Goal: Share content: Share content

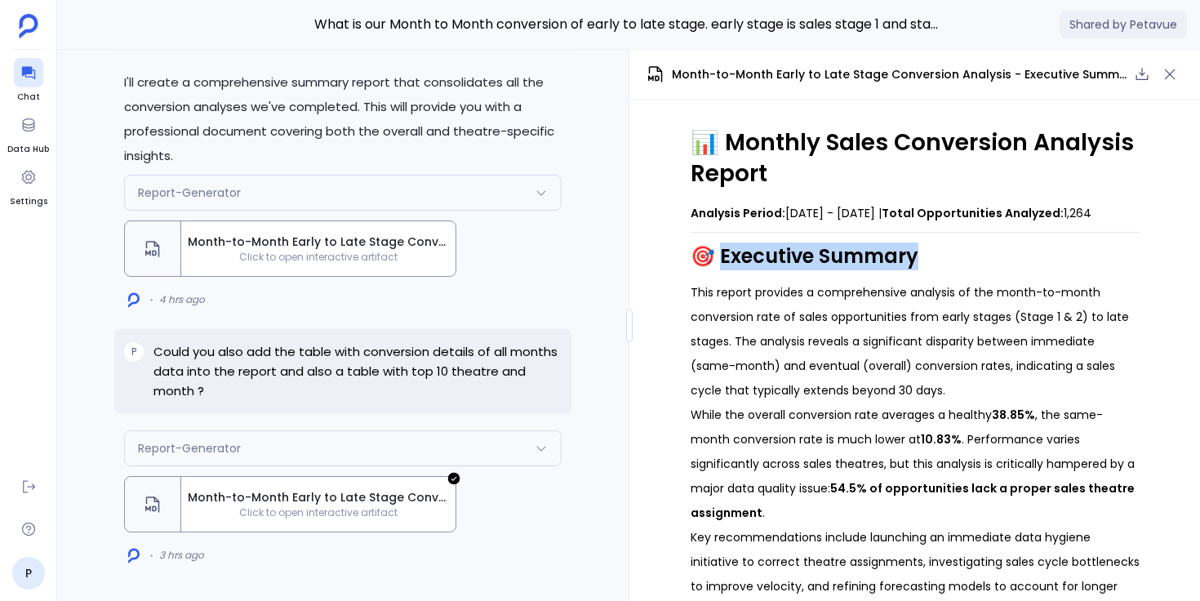
drag, startPoint x: 714, startPoint y: 282, endPoint x: 915, endPoint y: 290, distance: 201.0
click at [915, 270] on h2 "🎯 Executive Summary" at bounding box center [915, 256] width 449 height 28
click at [917, 270] on h2 "🎯 Executive Summary" at bounding box center [915, 256] width 449 height 28
drag, startPoint x: 917, startPoint y: 290, endPoint x: 746, endPoint y: 291, distance: 170.6
click at [746, 270] on h2 "🎯 Executive Summary" at bounding box center [915, 256] width 449 height 28
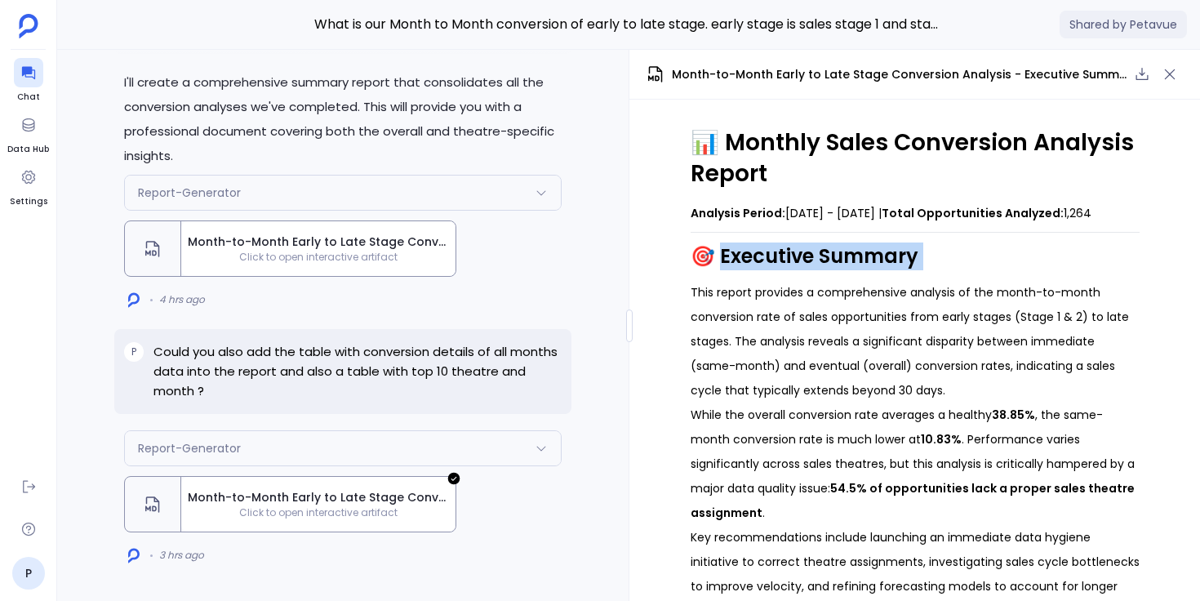
click at [745, 270] on h2 "🎯 Executive Summary" at bounding box center [915, 256] width 449 height 28
drag, startPoint x: 716, startPoint y: 282, endPoint x: 914, endPoint y: 281, distance: 198.3
click at [914, 270] on h2 "🎯 Executive Summary" at bounding box center [915, 256] width 449 height 28
drag, startPoint x: 914, startPoint y: 281, endPoint x: 745, endPoint y: 283, distance: 169.0
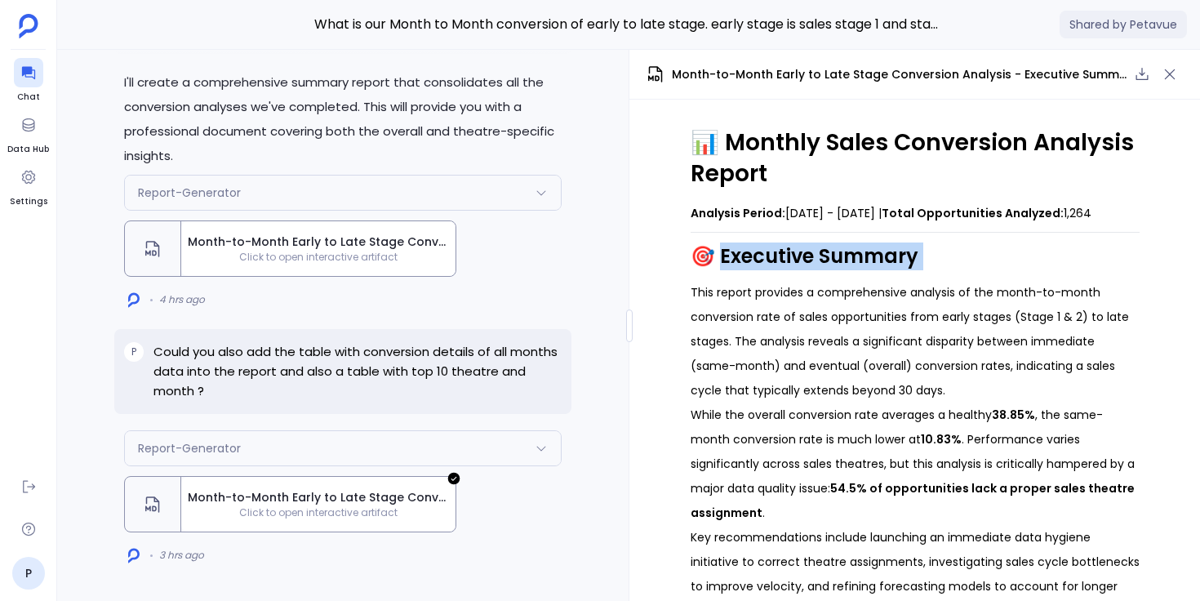
click at [745, 270] on h2 "🎯 Executive Summary" at bounding box center [915, 256] width 449 height 28
drag, startPoint x: 714, startPoint y: 281, endPoint x: 908, endPoint y: 281, distance: 194.3
click at [908, 270] on h2 "🎯 Executive Summary" at bounding box center [915, 256] width 449 height 28
click at [909, 270] on h2 "🎯 Executive Summary" at bounding box center [915, 256] width 449 height 28
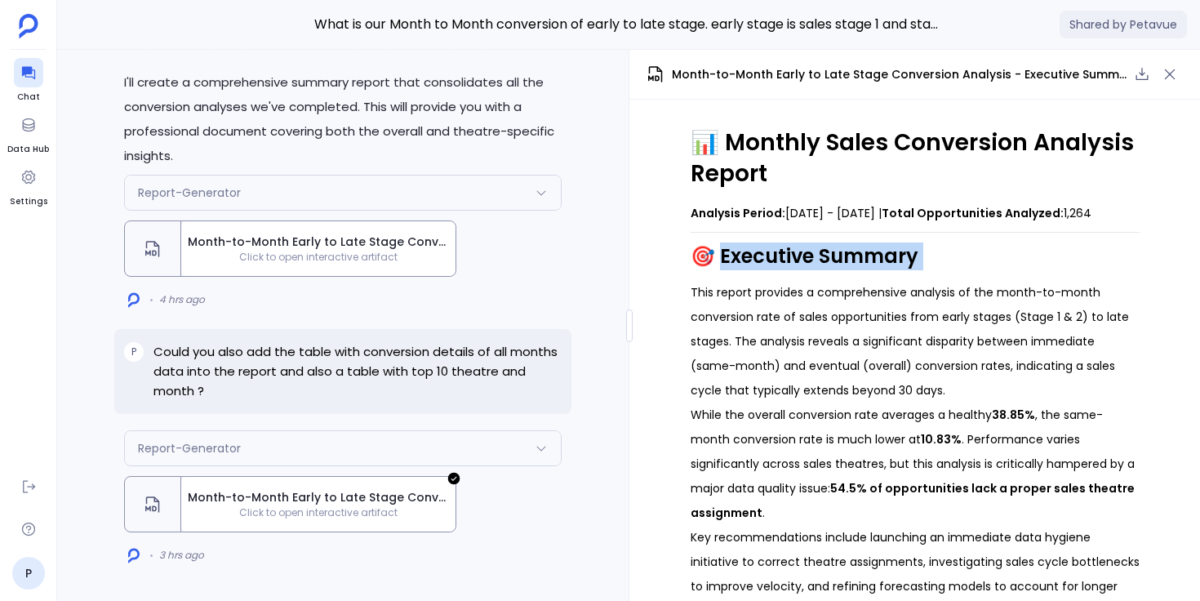
drag, startPoint x: 909, startPoint y: 281, endPoint x: 753, endPoint y: 282, distance: 156.7
click at [753, 270] on h2 "🎯 Executive Summary" at bounding box center [915, 256] width 449 height 28
click at [752, 270] on h2 "🎯 Executive Summary" at bounding box center [915, 256] width 449 height 28
drag, startPoint x: 715, startPoint y: 281, endPoint x: 913, endPoint y: 281, distance: 198.3
click at [913, 270] on h2 "🎯 Executive Summary" at bounding box center [915, 256] width 449 height 28
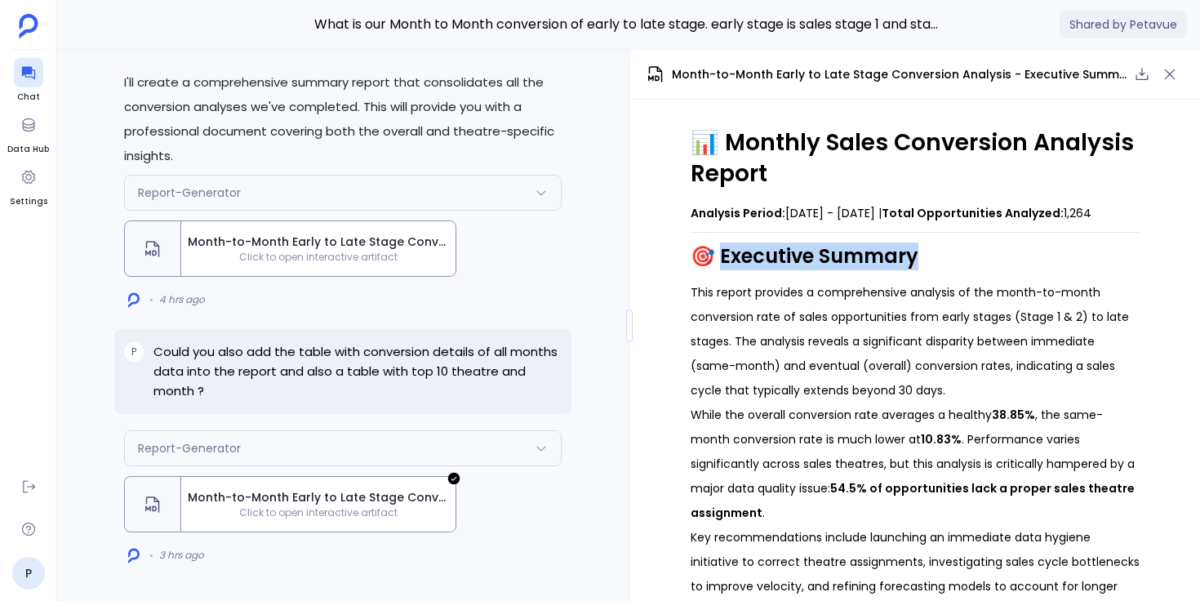
click at [913, 270] on h2 "🎯 Executive Summary" at bounding box center [915, 256] width 449 height 28
drag, startPoint x: 913, startPoint y: 282, endPoint x: 714, endPoint y: 280, distance: 199.2
click at [713, 270] on h2 "🎯 Executive Summary" at bounding box center [915, 256] width 449 height 28
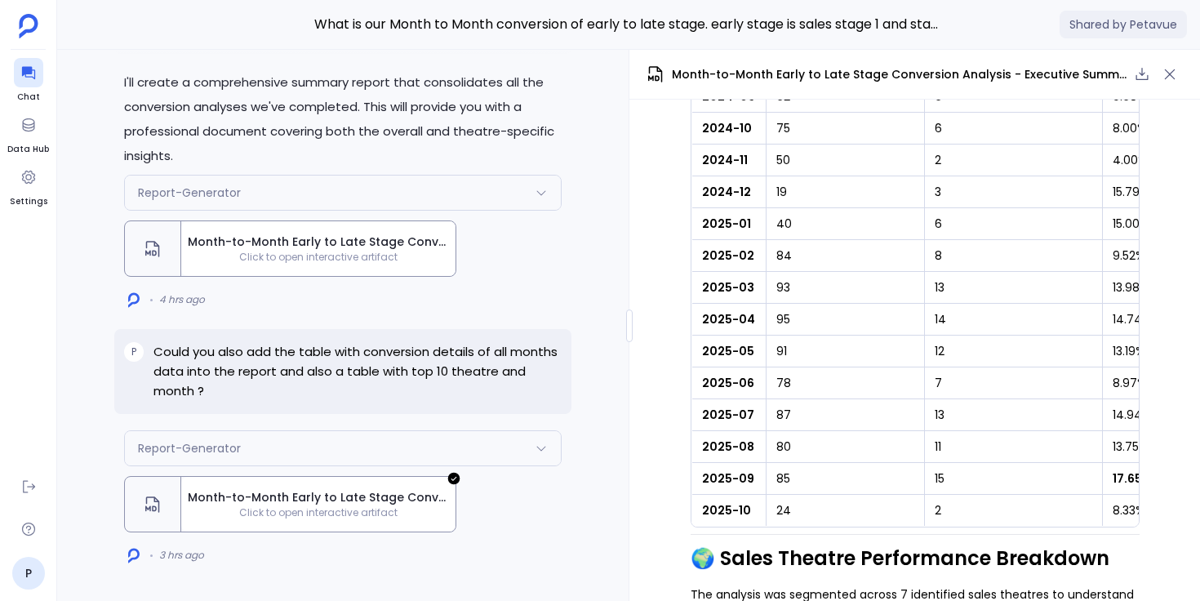
scroll to position [1203, 0]
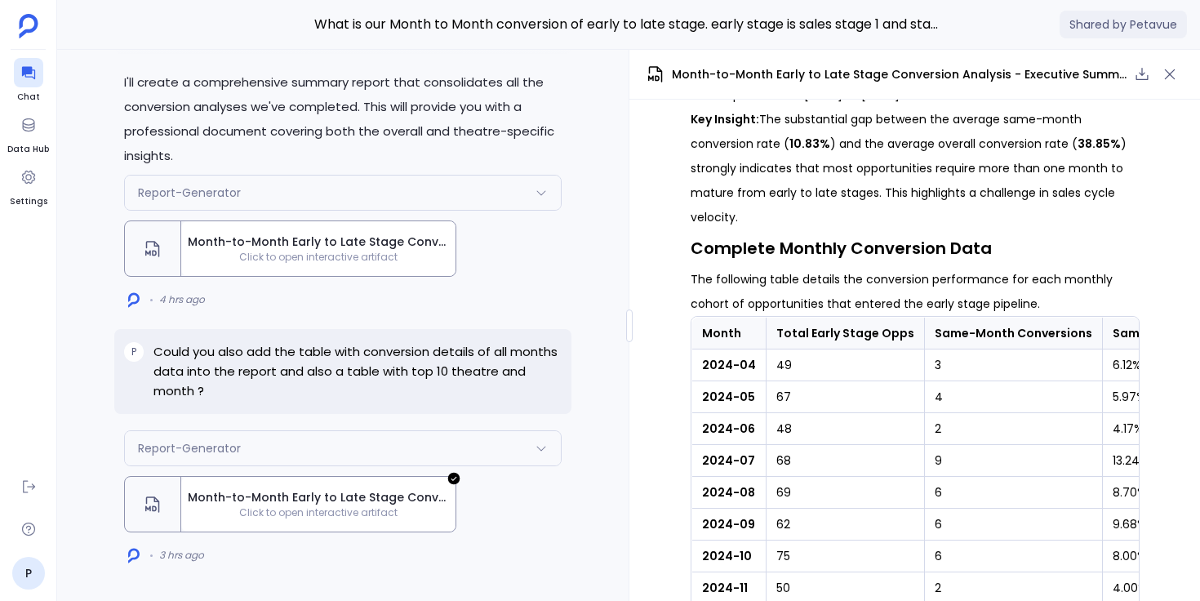
scroll to position [1109, 0]
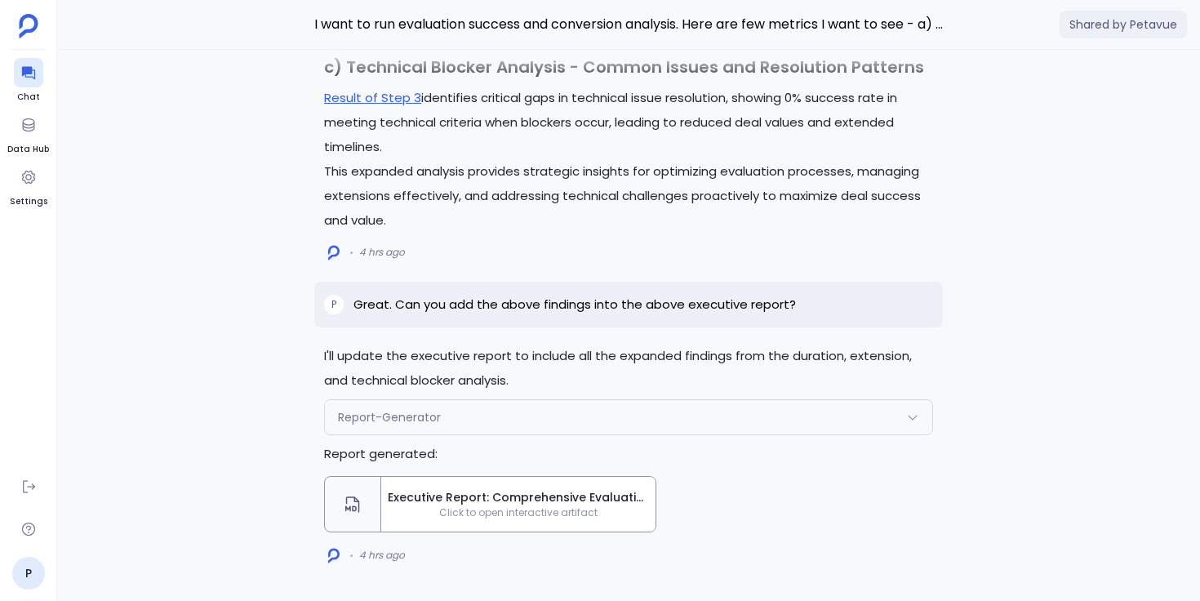
click at [495, 502] on span "Executive Report: Comprehensive Evaluation Success and Conversion Analysis" at bounding box center [518, 497] width 261 height 17
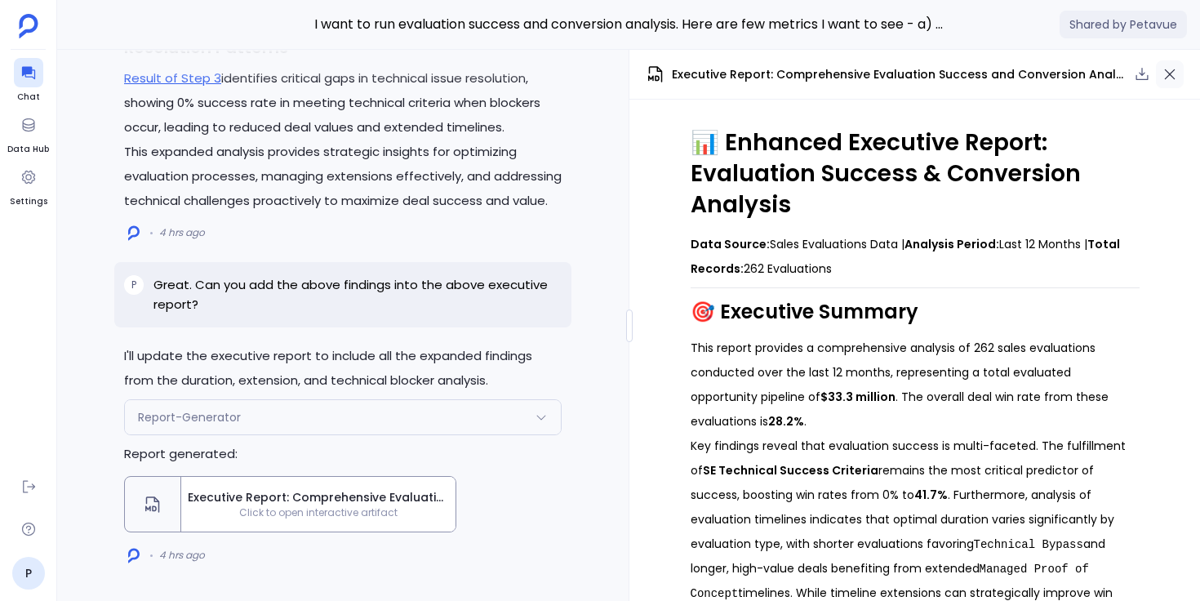
click at [1177, 69] on icon "button" at bounding box center [1170, 74] width 16 height 16
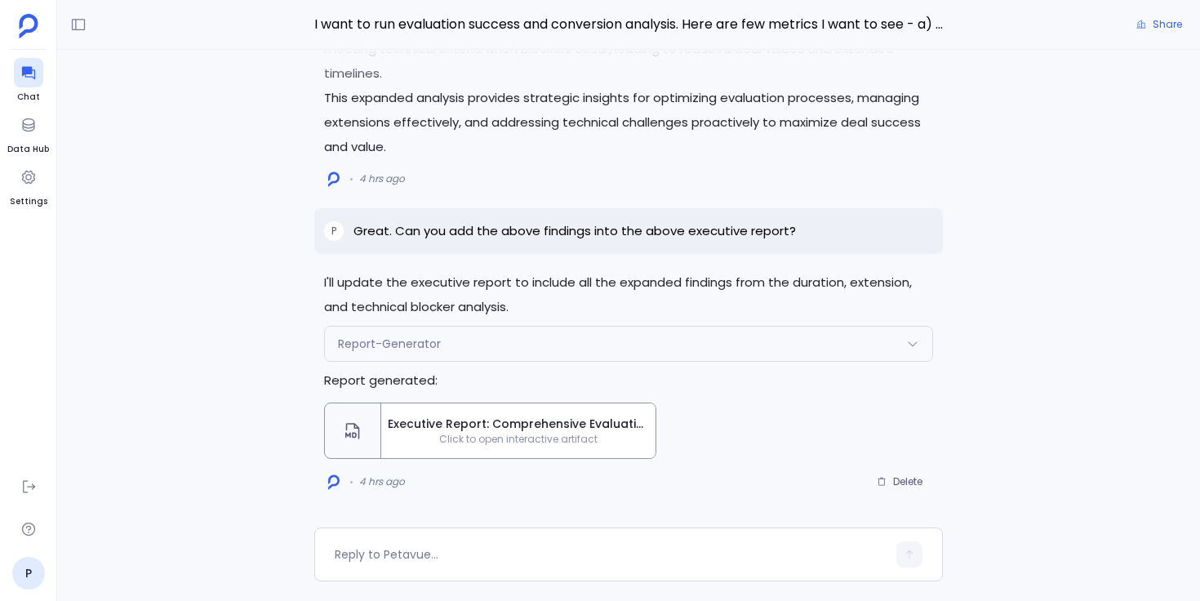
scroll to position [377, 0]
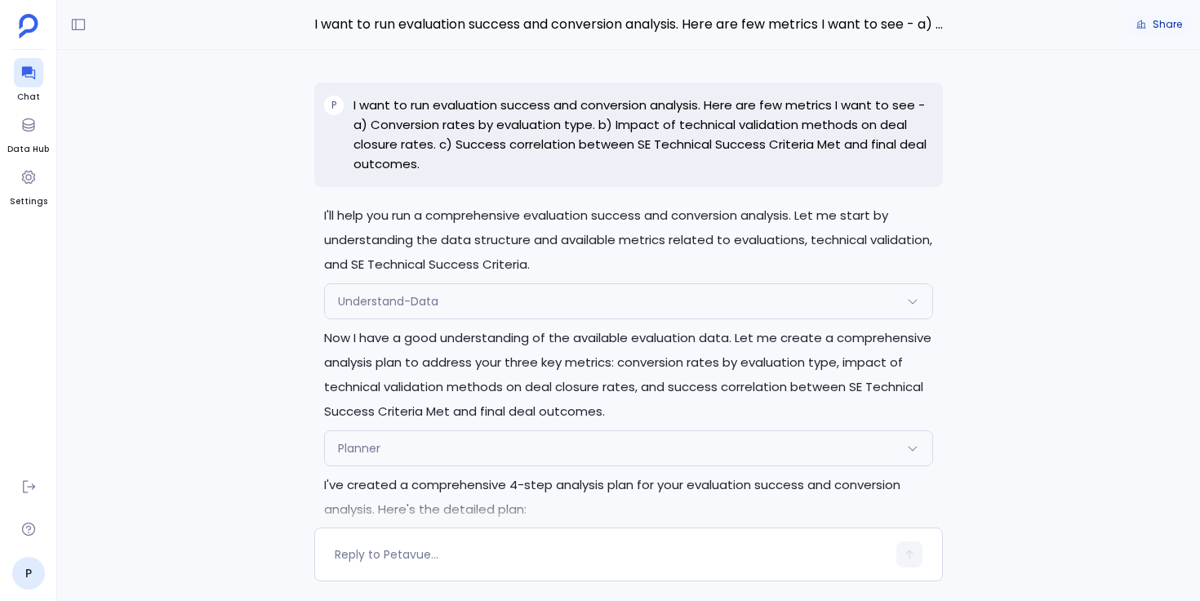
click at [1173, 24] on span "Share" at bounding box center [1167, 24] width 29 height 13
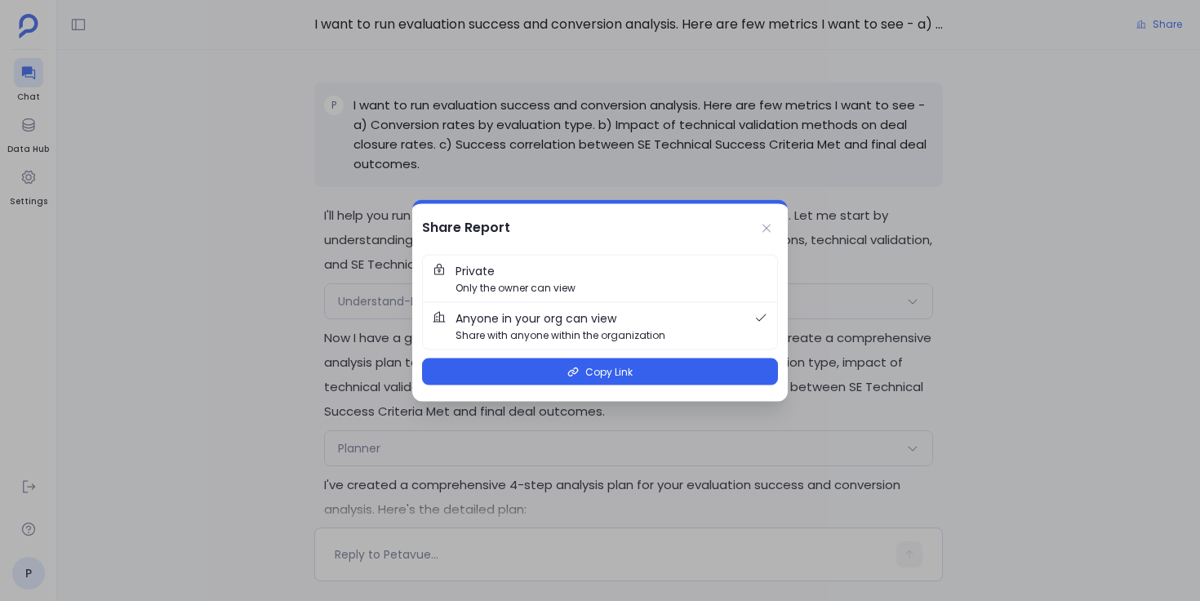
click at [546, 264] on span "Private Only the owner can view" at bounding box center [611, 278] width 312 height 33
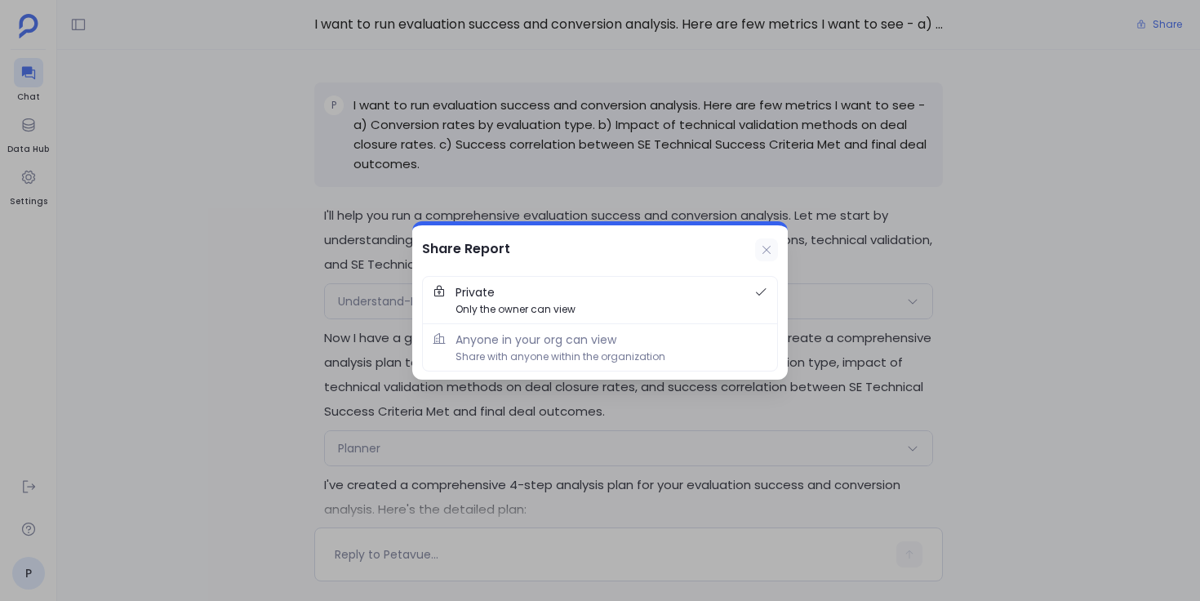
click at [772, 246] on icon at bounding box center [766, 249] width 13 height 13
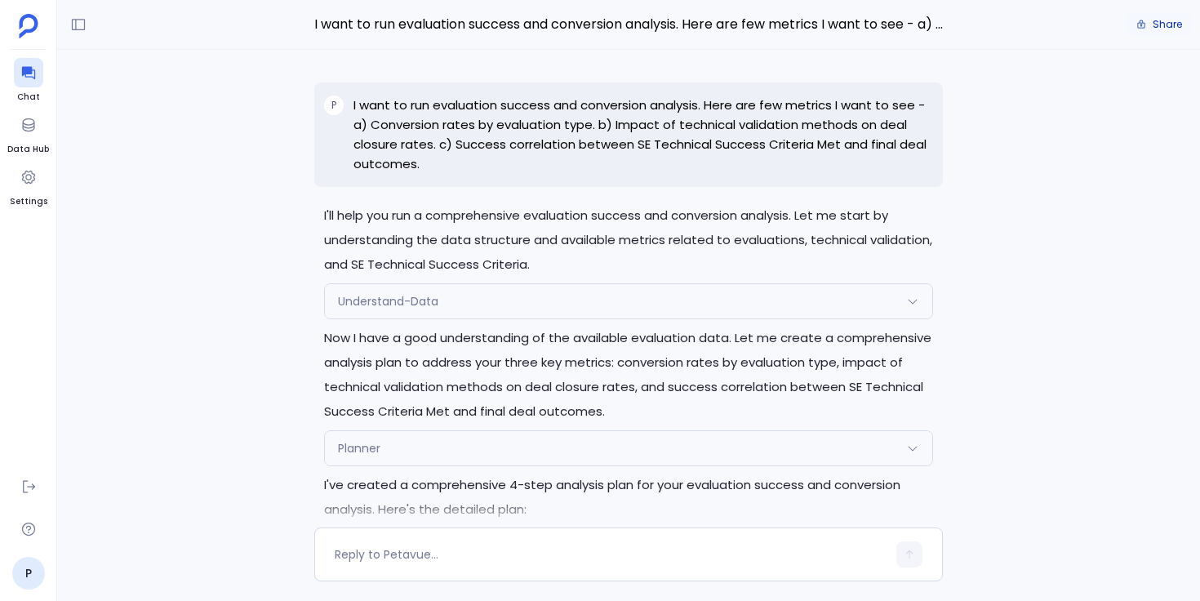
click at [1145, 26] on icon "button" at bounding box center [1141, 24] width 7 height 8
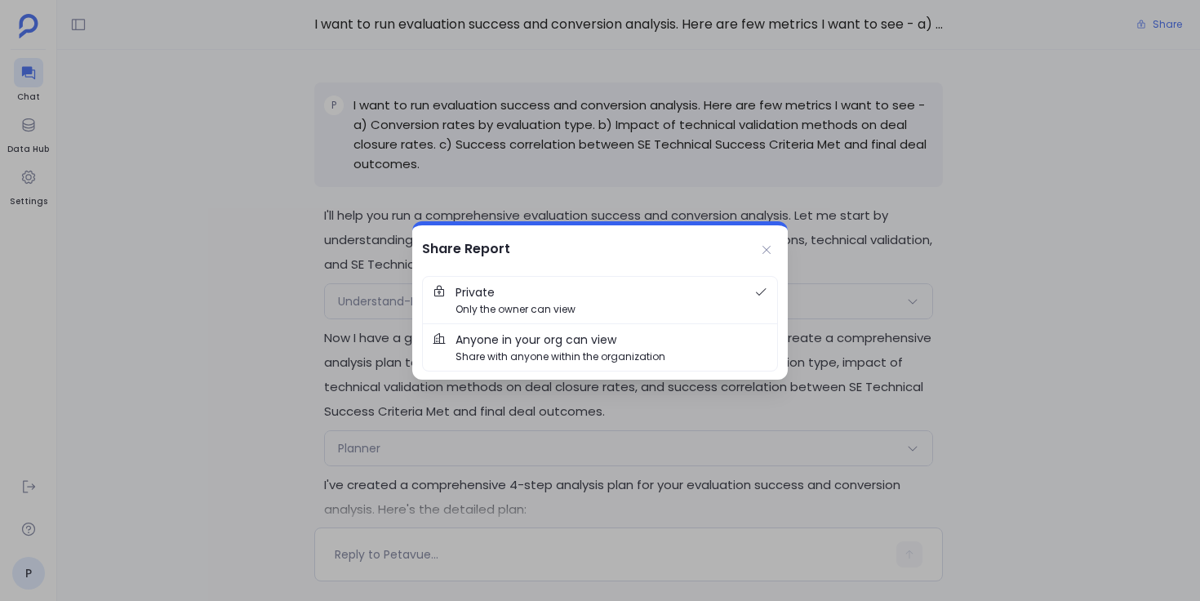
click at [540, 343] on span "Anyone in your org can view" at bounding box center [535, 340] width 161 height 18
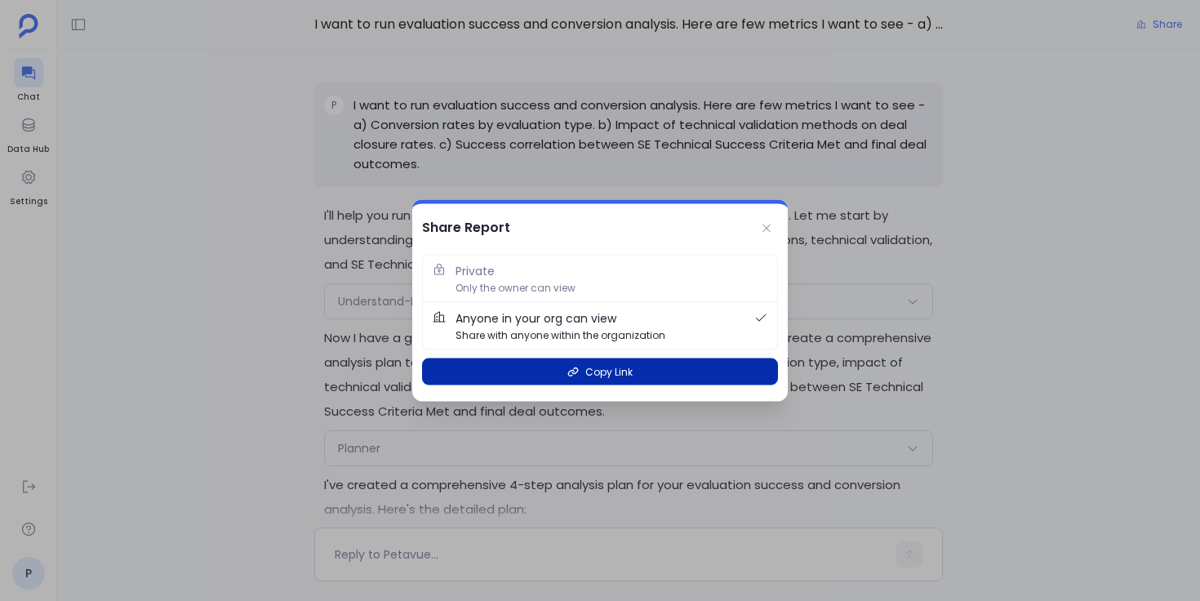
click at [551, 373] on button "Copy Link" at bounding box center [600, 371] width 356 height 27
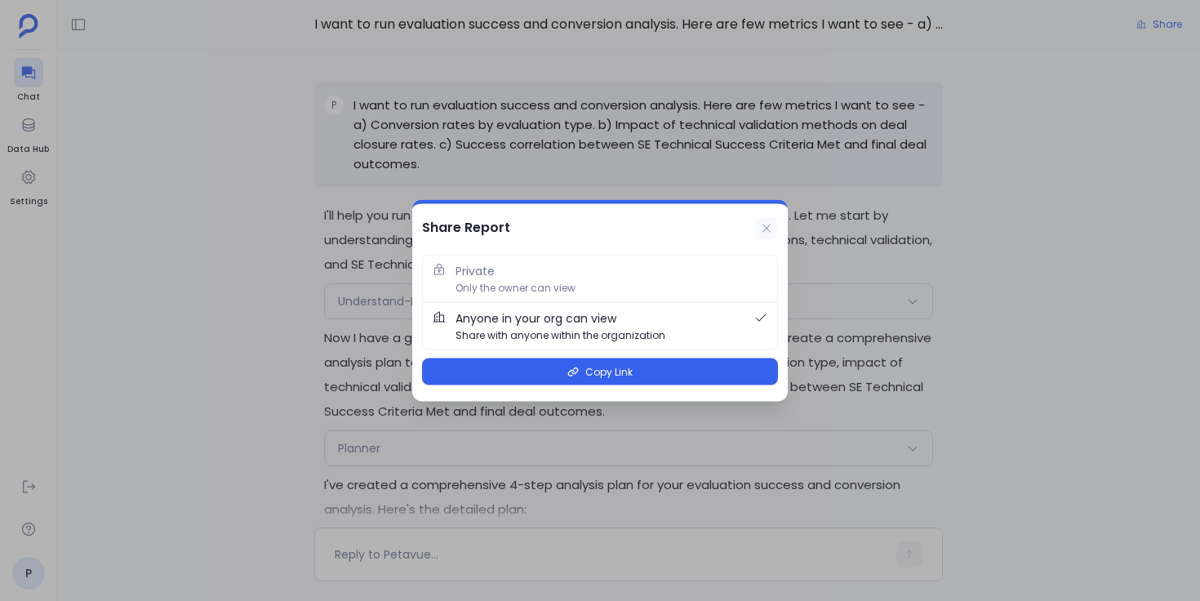
click at [766, 224] on icon at bounding box center [766, 228] width 13 height 13
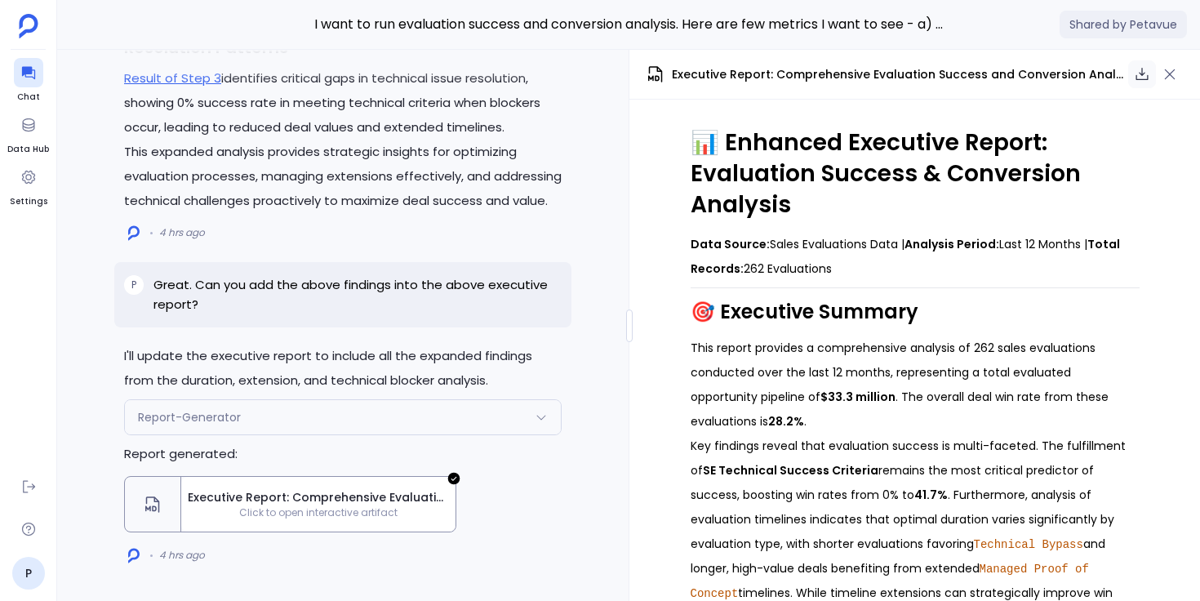
click at [1136, 80] on icon "button" at bounding box center [1142, 74] width 16 height 16
